Goal: Check status

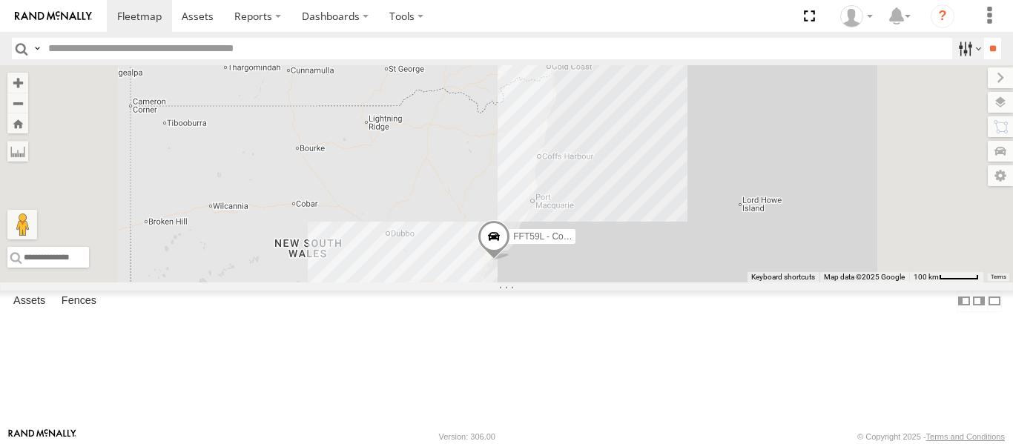
click at [964, 44] on label at bounding box center [968, 49] width 32 height 22
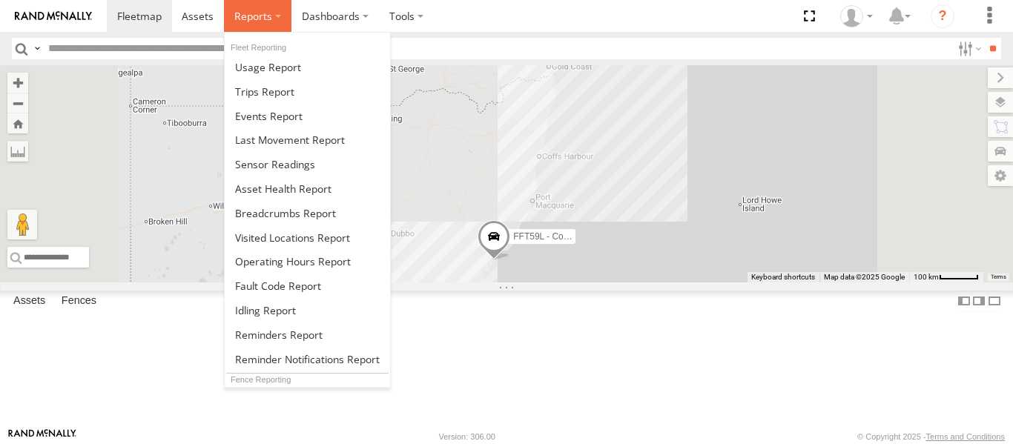
click at [264, 20] on span at bounding box center [253, 16] width 38 height 14
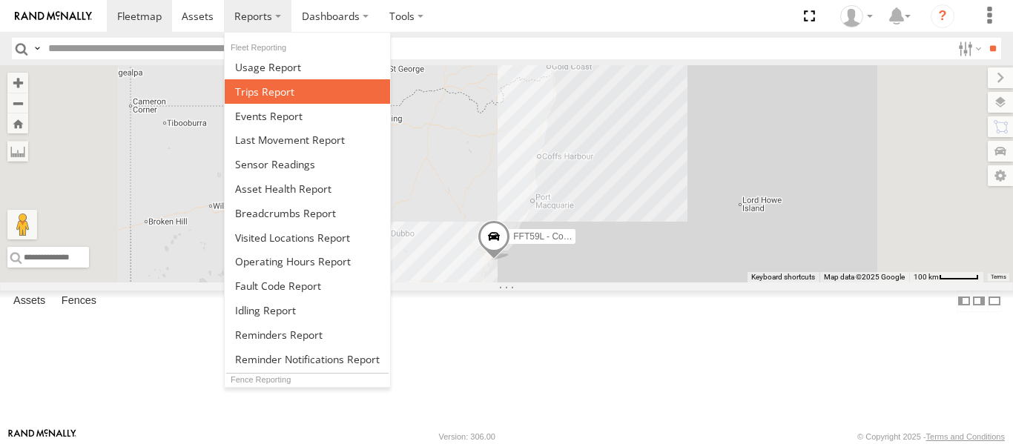
click at [277, 85] on span at bounding box center [264, 92] width 59 height 14
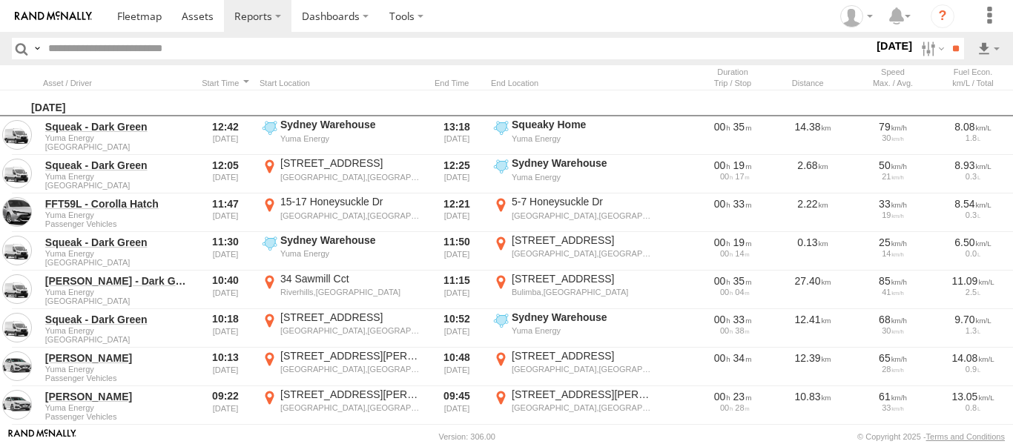
click at [0, 0] on label at bounding box center [0, 0] width 0 height 0
click at [0, 0] on span "Passenger Vehicles" at bounding box center [0, 0] width 0 height 0
click at [947, 47] on input "**" at bounding box center [955, 49] width 17 height 22
